Goal: Obtain resource: Download file/media

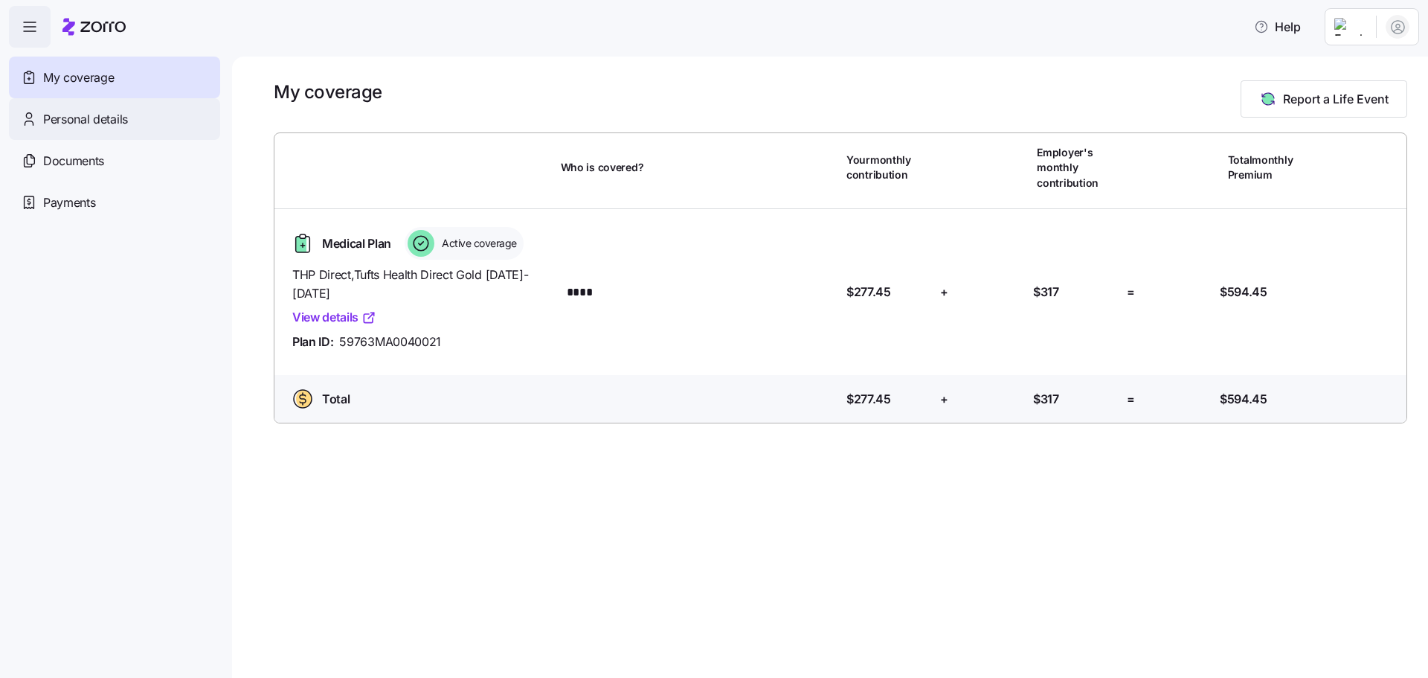
click at [89, 124] on span "Personal details" at bounding box center [85, 119] width 85 height 19
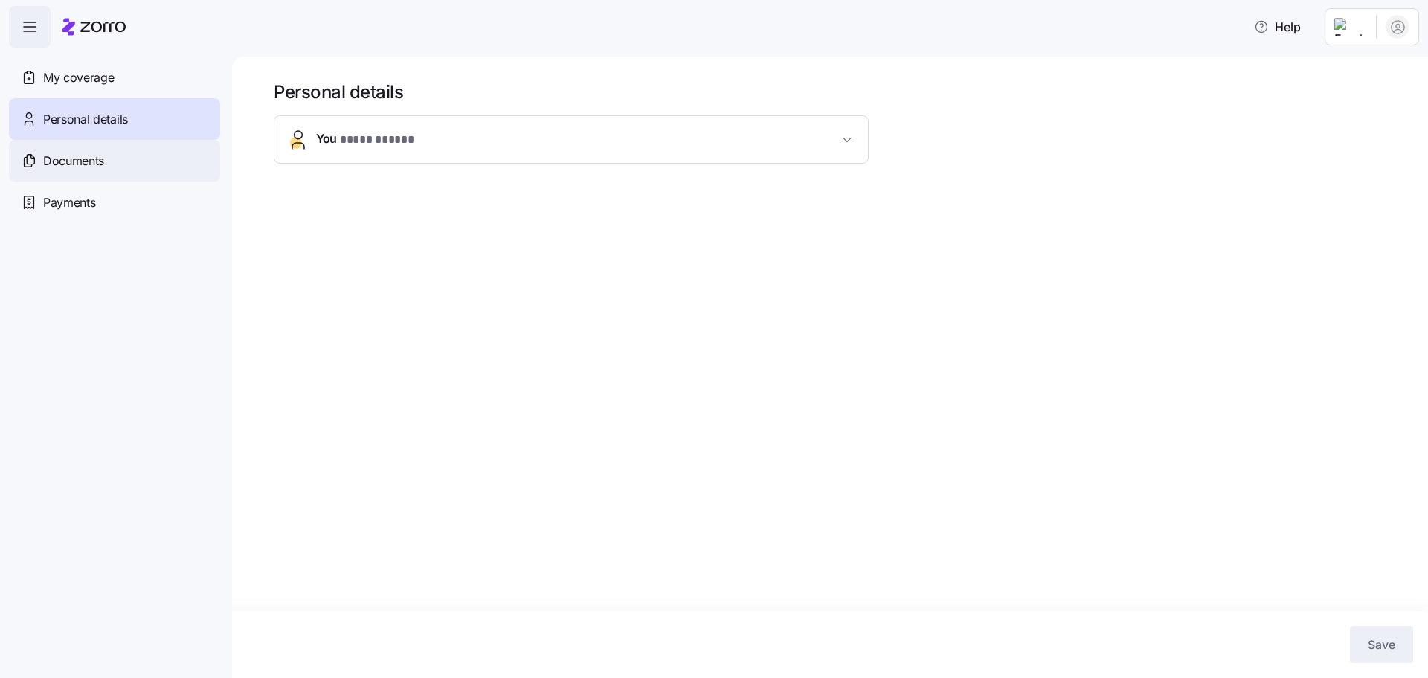
click at [73, 161] on span "Documents" at bounding box center [73, 161] width 61 height 19
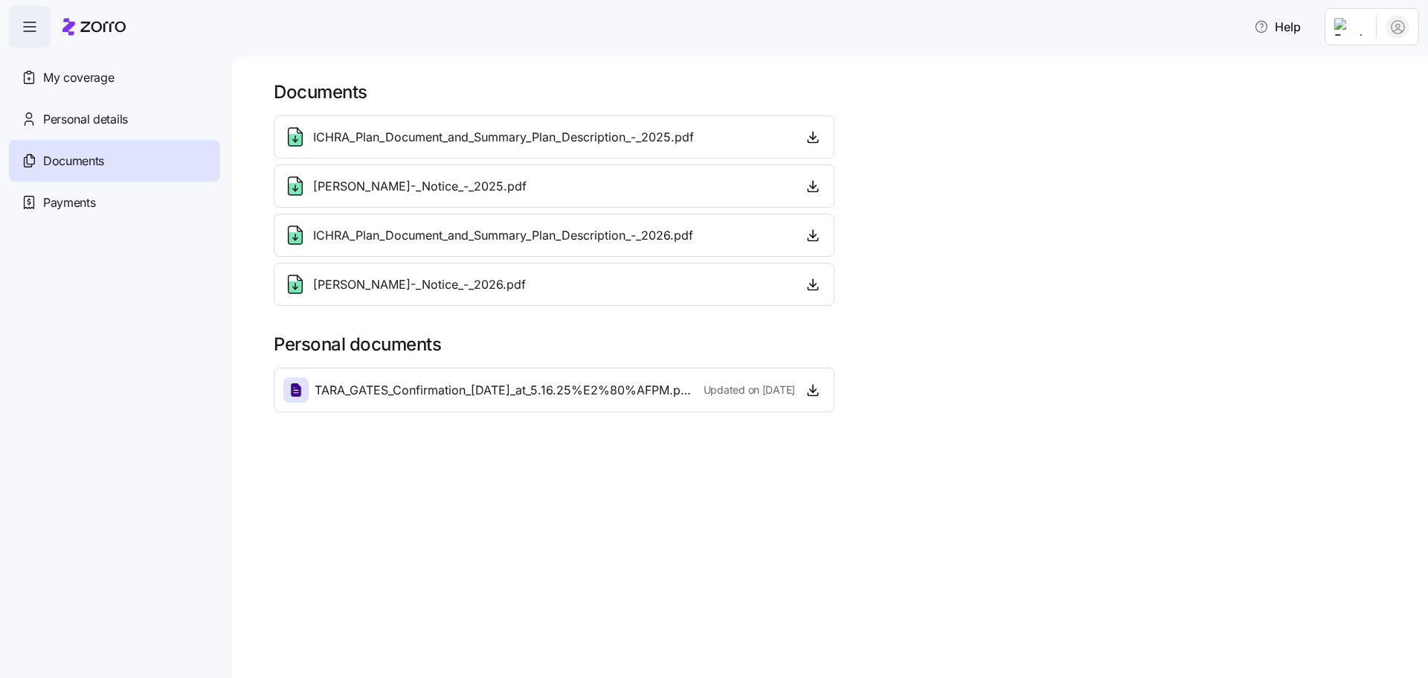
click at [508, 190] on span "[PERSON_NAME]-_Notice_-_2025.pdf" at bounding box center [420, 186] width 214 height 19
click at [476, 237] on span "ICHRA_Plan_Document_and_Summary_Plan_Description_-_2026.pdf" at bounding box center [503, 235] width 380 height 19
click at [61, 205] on span "Payments" at bounding box center [69, 202] width 52 height 19
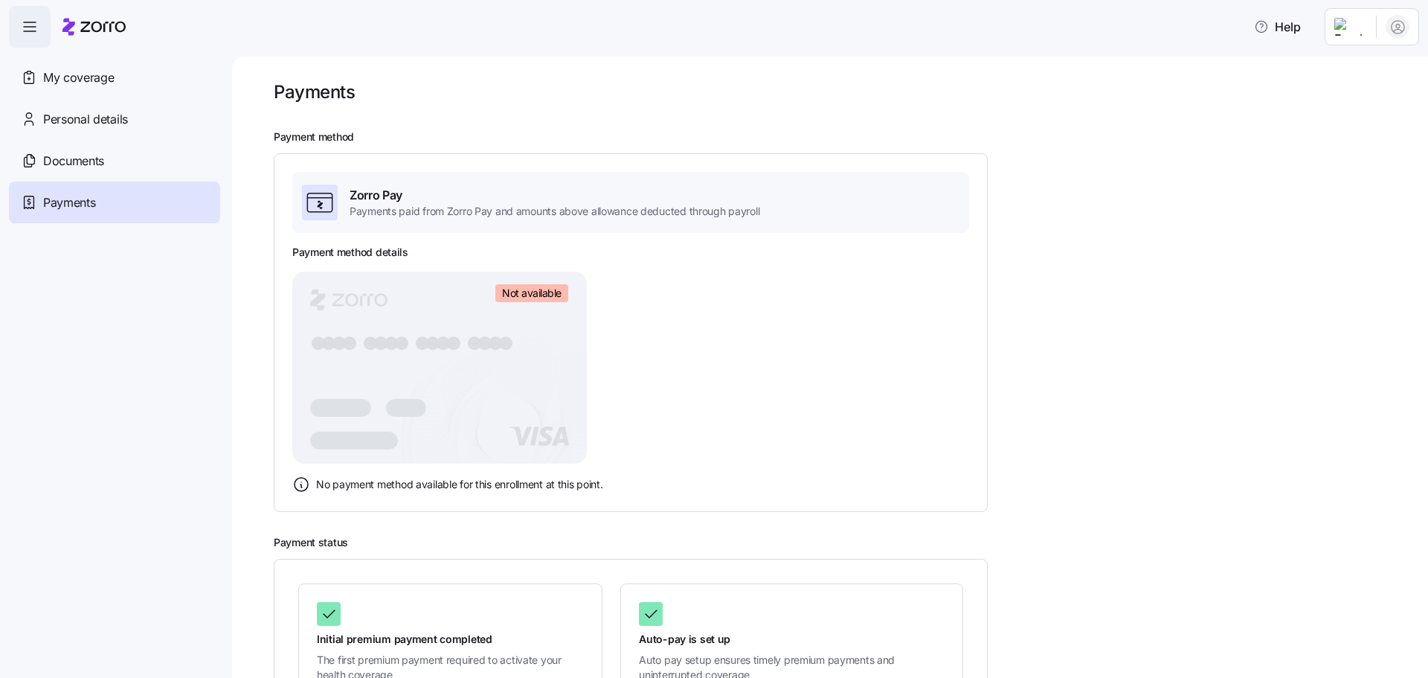
click at [499, 320] on rect at bounding box center [439, 368] width 295 height 192
click at [779, 341] on div "Payment method details Not available ● ● ● ● ● ● ● ● ● ● ● ● ● ● ● ● No payment…" at bounding box center [630, 369] width 677 height 248
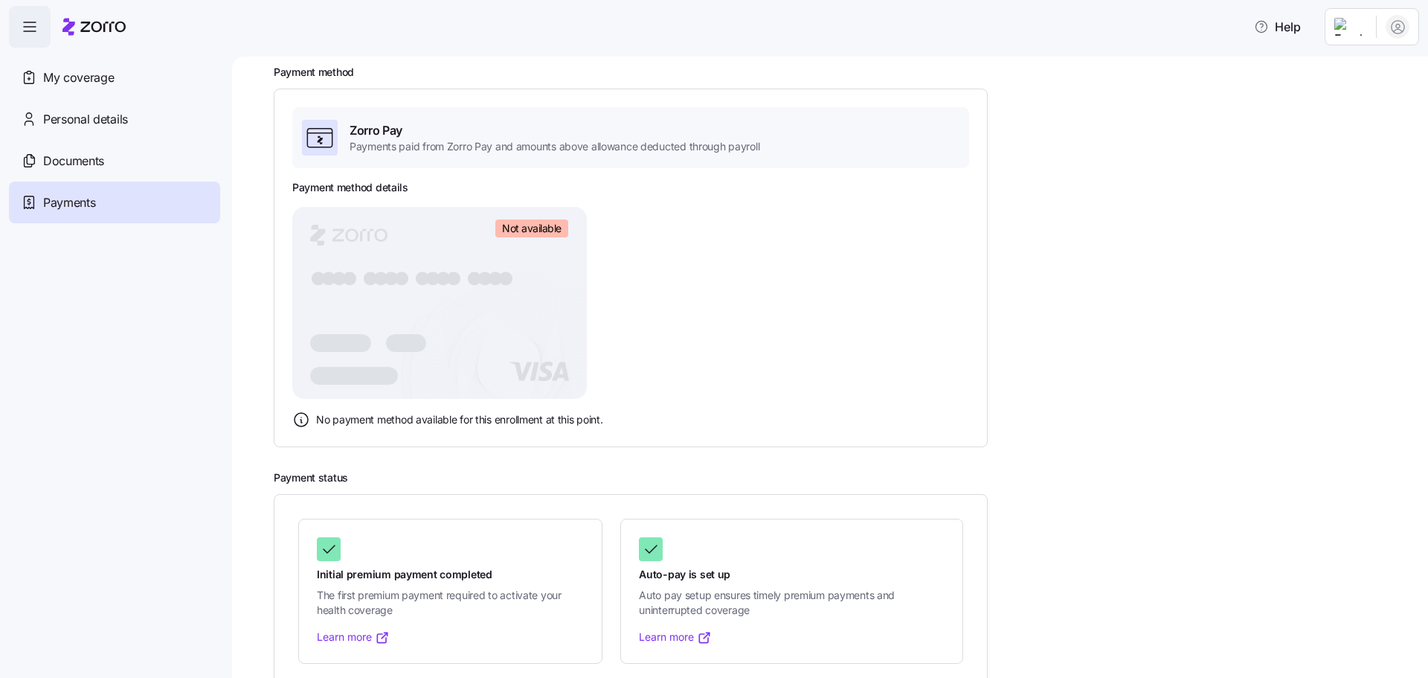
scroll to position [63, 0]
click at [83, 73] on span "My coverage" at bounding box center [78, 77] width 71 height 19
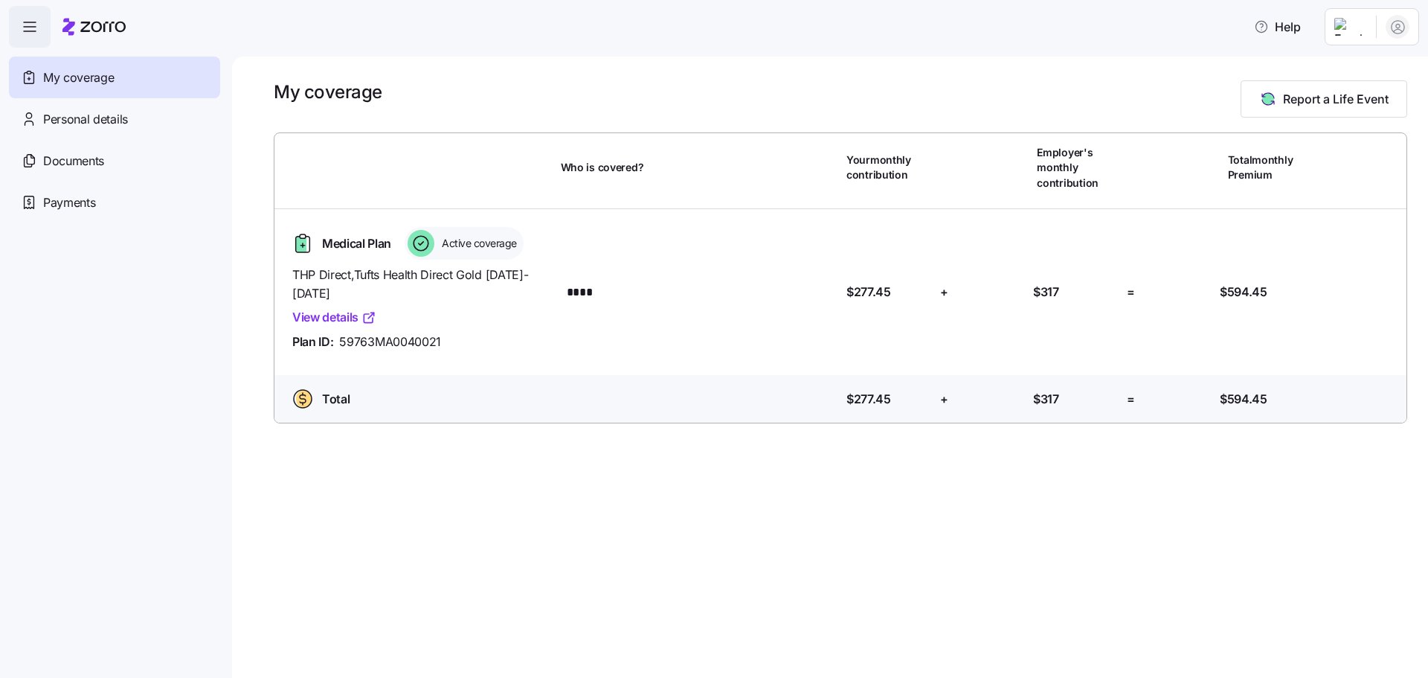
click at [26, 40] on span "button" at bounding box center [30, 27] width 40 height 40
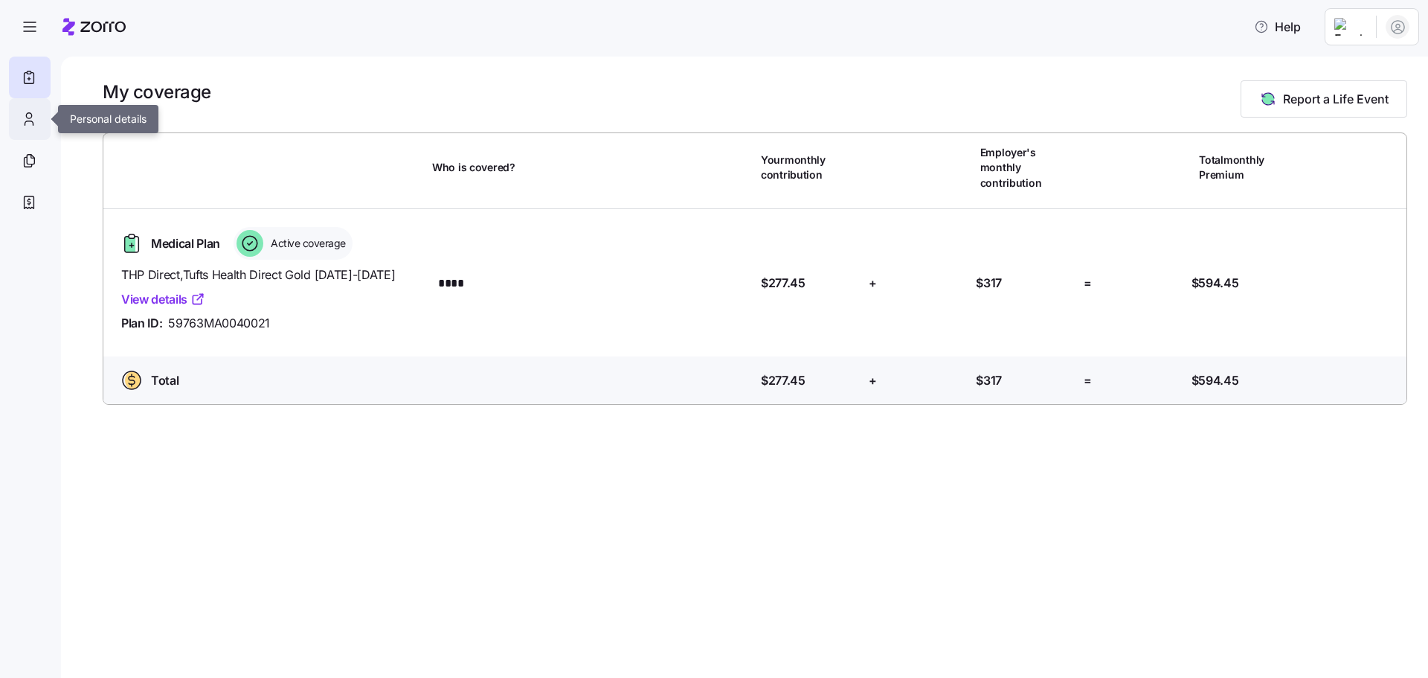
click at [20, 132] on div at bounding box center [30, 119] width 42 height 42
click at [25, 124] on icon at bounding box center [29, 123] width 8 height 4
click at [29, 172] on div at bounding box center [30, 161] width 42 height 42
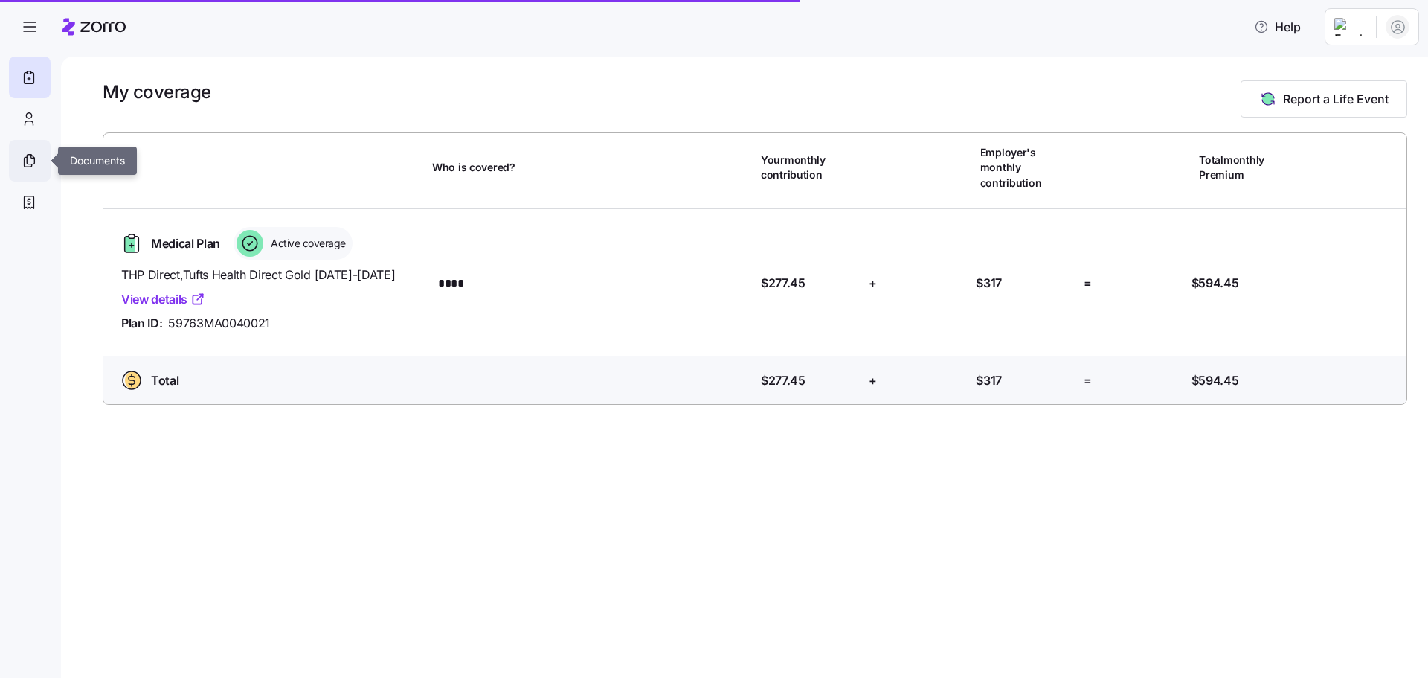
click at [29, 164] on icon at bounding box center [30, 160] width 7 height 10
click at [29, 163] on icon at bounding box center [29, 161] width 16 height 18
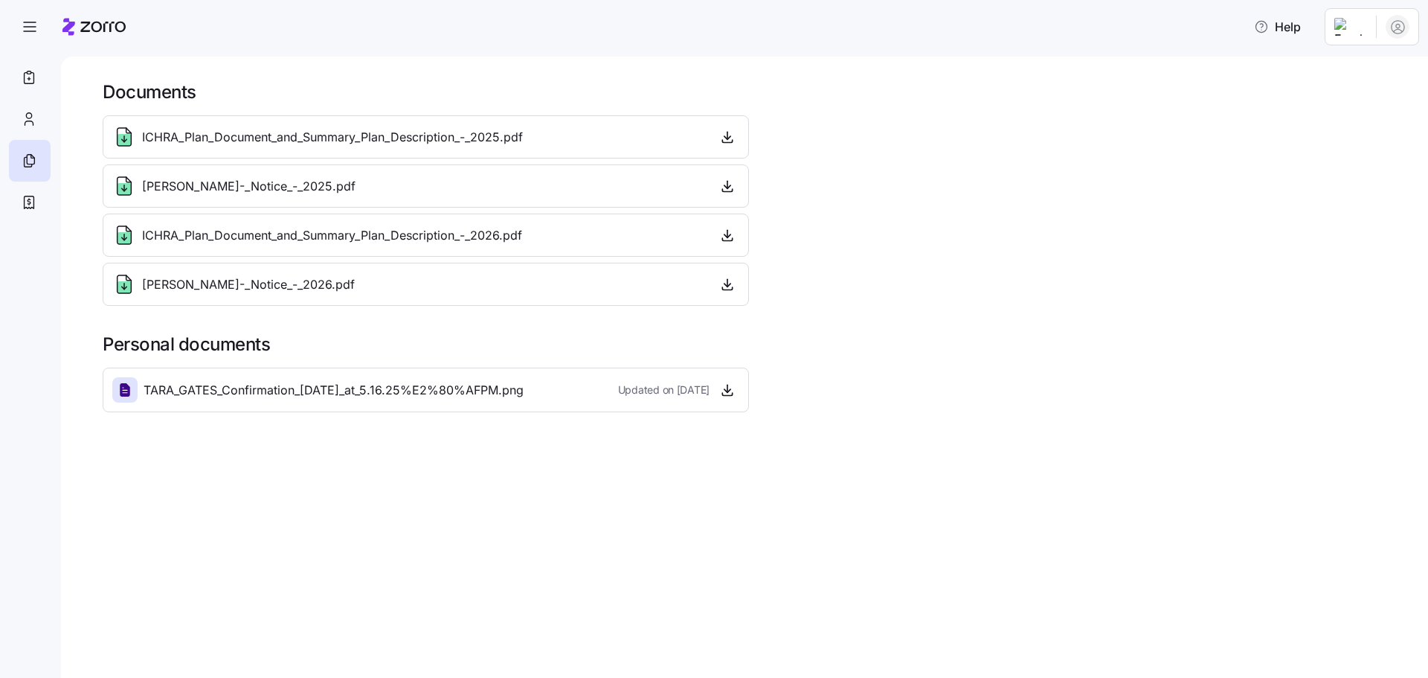
click at [371, 246] on div "ICHRA_Plan_Document_and_Summary_Plan_Description_-_2026.pdf" at bounding box center [317, 235] width 410 height 24
click at [118, 240] on icon at bounding box center [125, 235] width 14 height 18
click at [716, 238] on span "button" at bounding box center [727, 235] width 22 height 22
click at [727, 238] on icon "button" at bounding box center [727, 235] width 15 height 15
